Goal: Task Accomplishment & Management: Complete application form

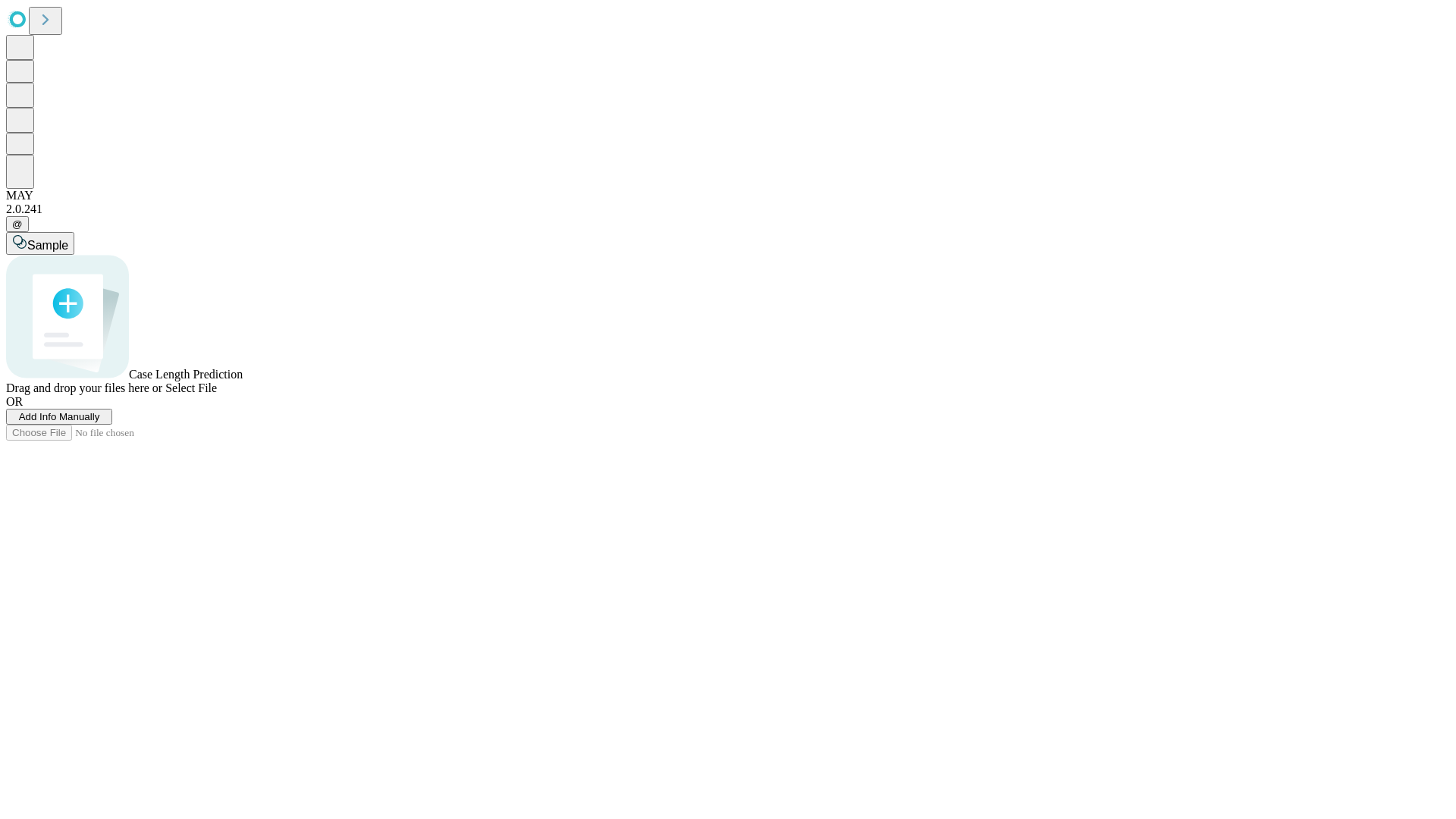
click at [100, 422] on span "Add Info Manually" at bounding box center [60, 417] width 81 height 12
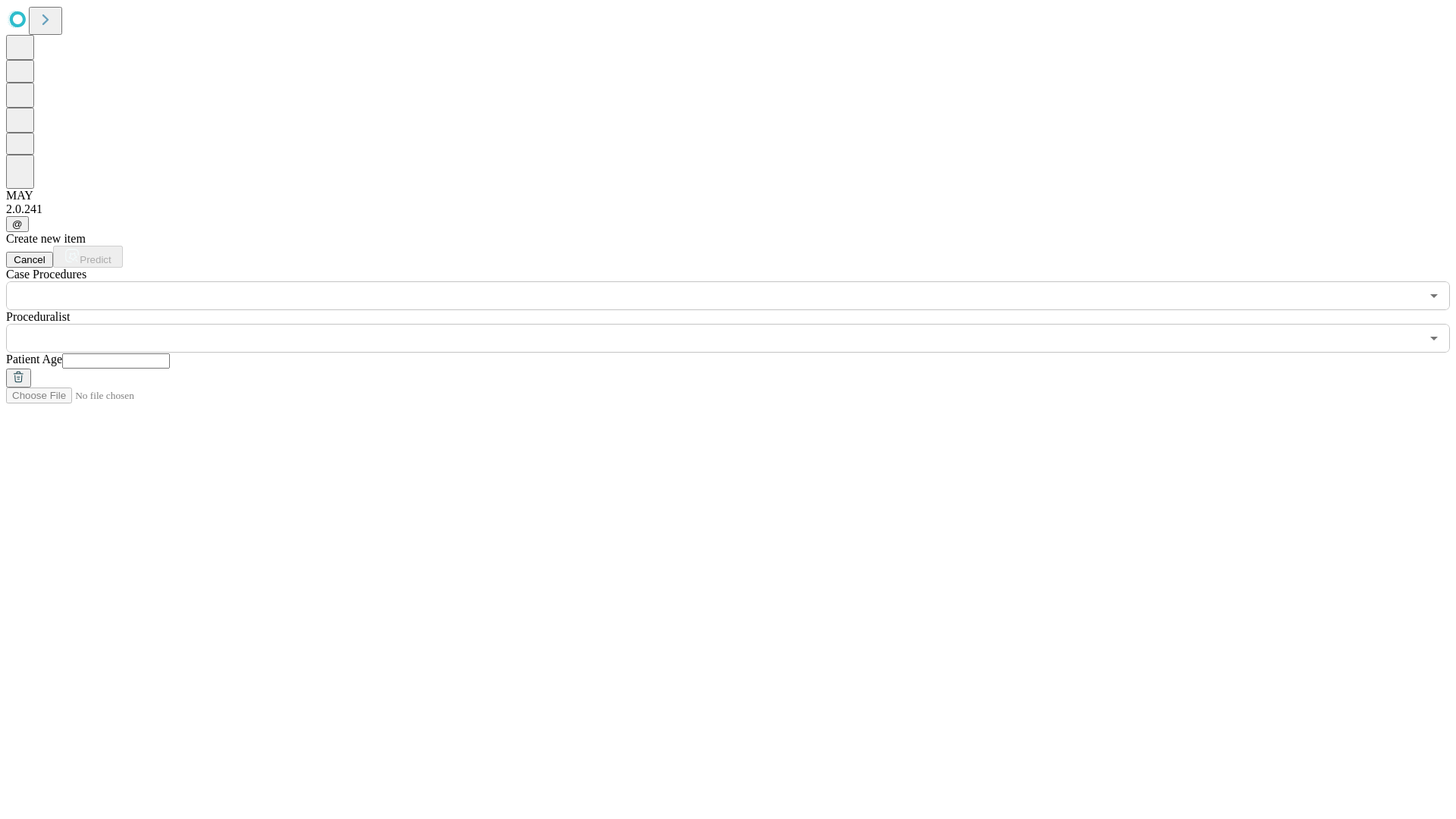
click at [170, 353] on input "text" at bounding box center [116, 361] width 108 height 15
type input "**"
click at [739, 324] on input "text" at bounding box center [714, 338] width 1414 height 29
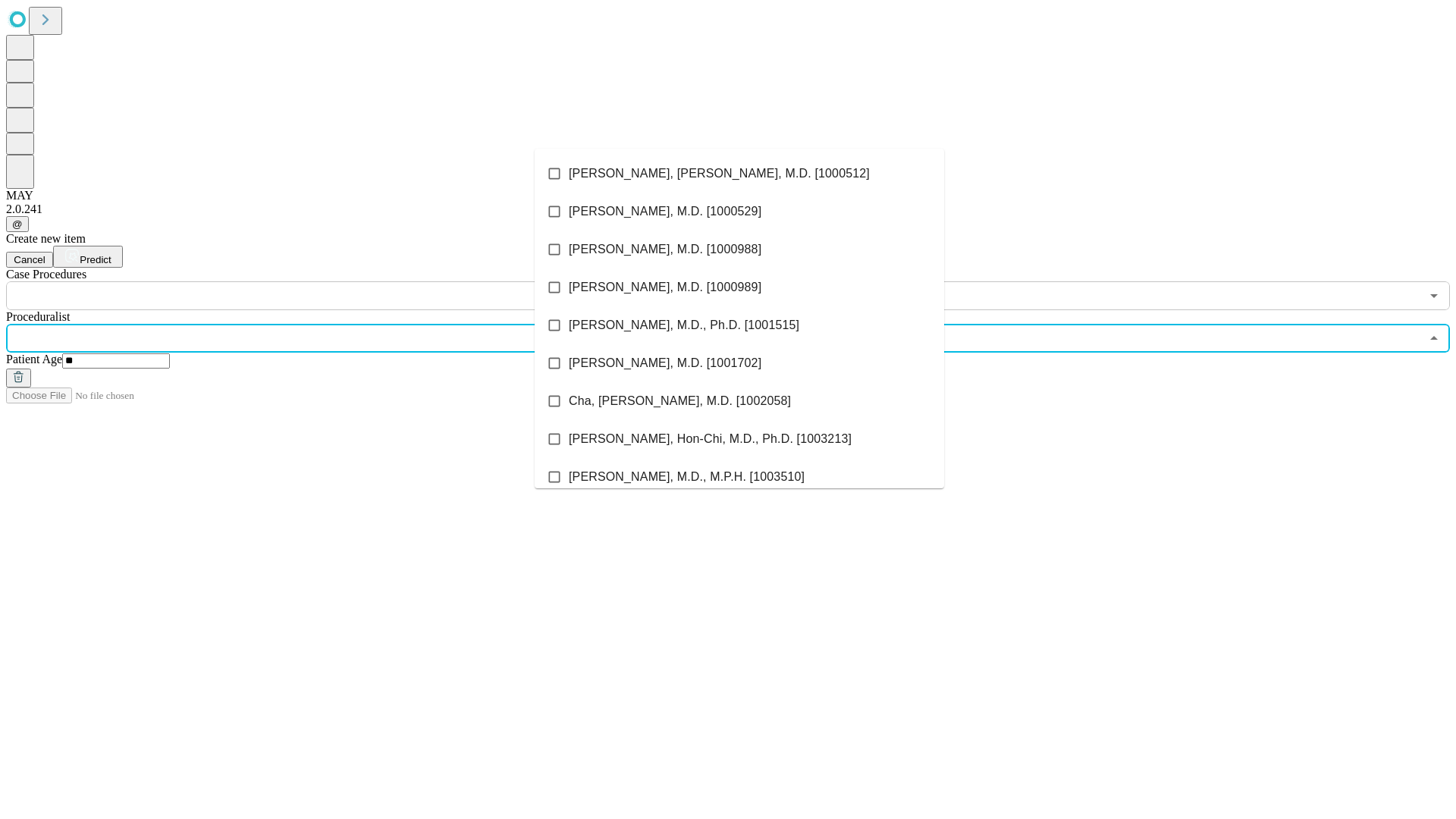
click at [740, 174] on li "[PERSON_NAME], [PERSON_NAME], M.D. [1000512]" at bounding box center [739, 174] width 410 height 38
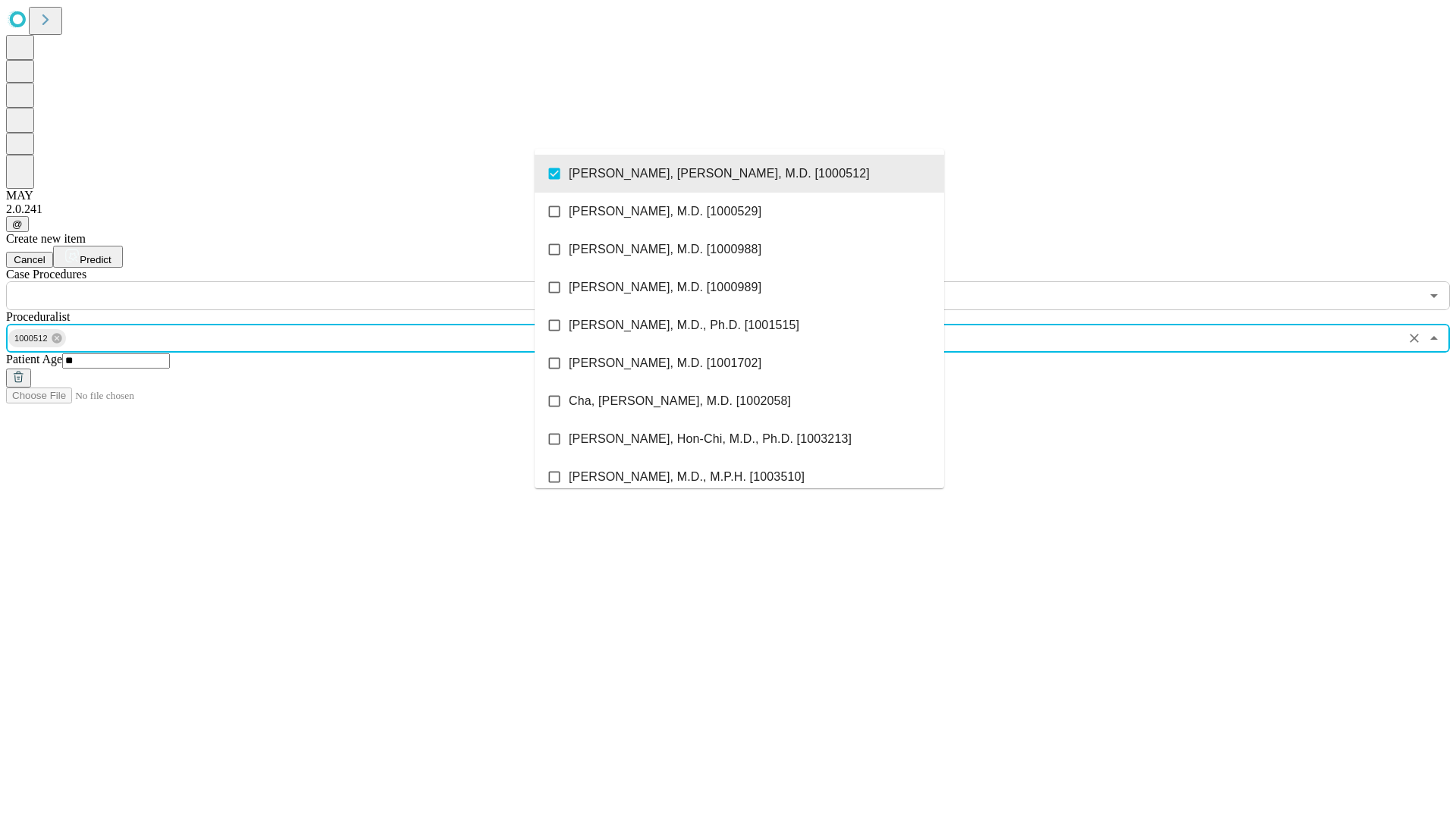
click at [318, 281] on input "text" at bounding box center [714, 296] width 1414 height 29
